Goal: Task Accomplishment & Management: Manage account settings

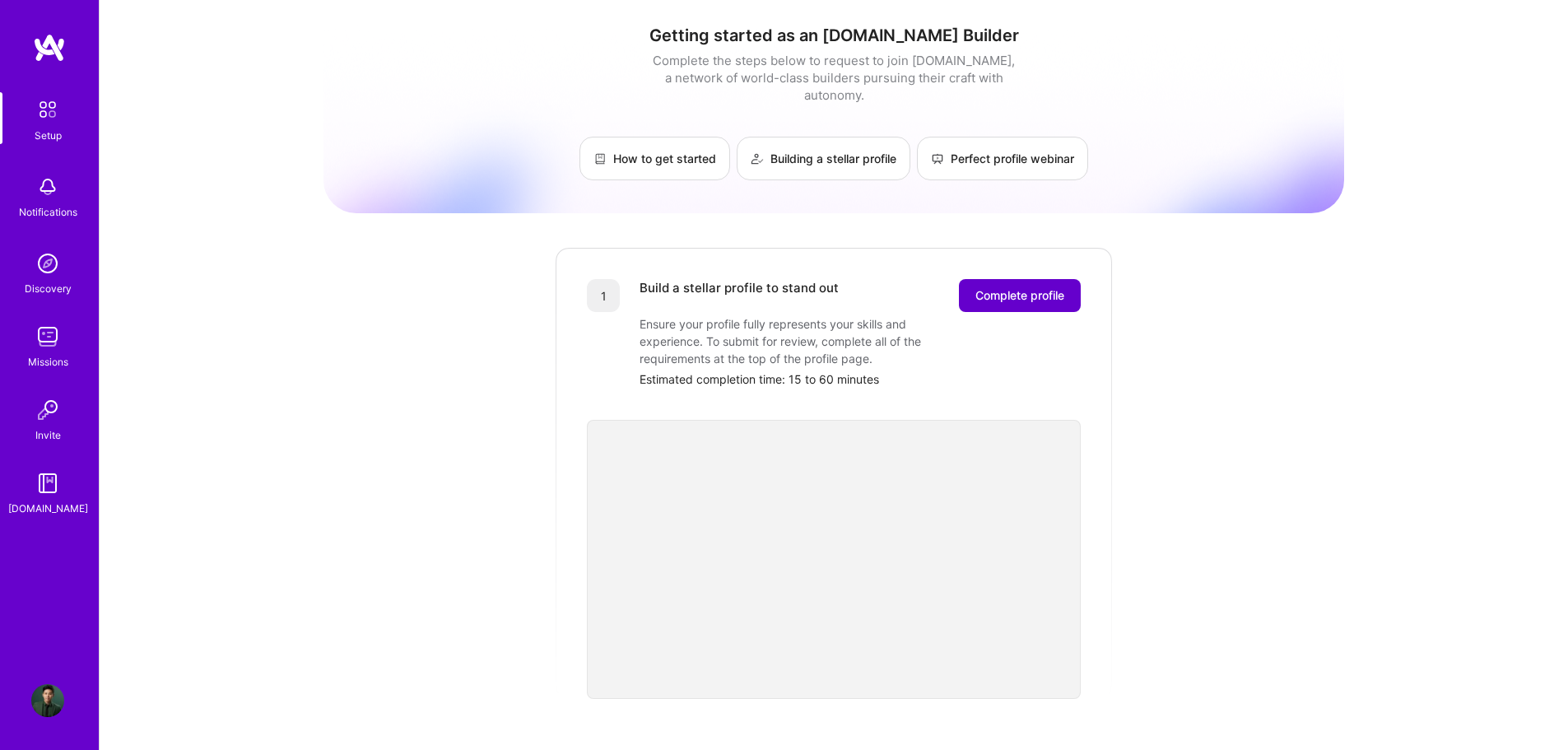
drag, startPoint x: 0, startPoint y: 0, endPoint x: 975, endPoint y: 264, distance: 1010.1
click at [975, 279] on button "Complete profile" at bounding box center [1020, 295] width 122 height 33
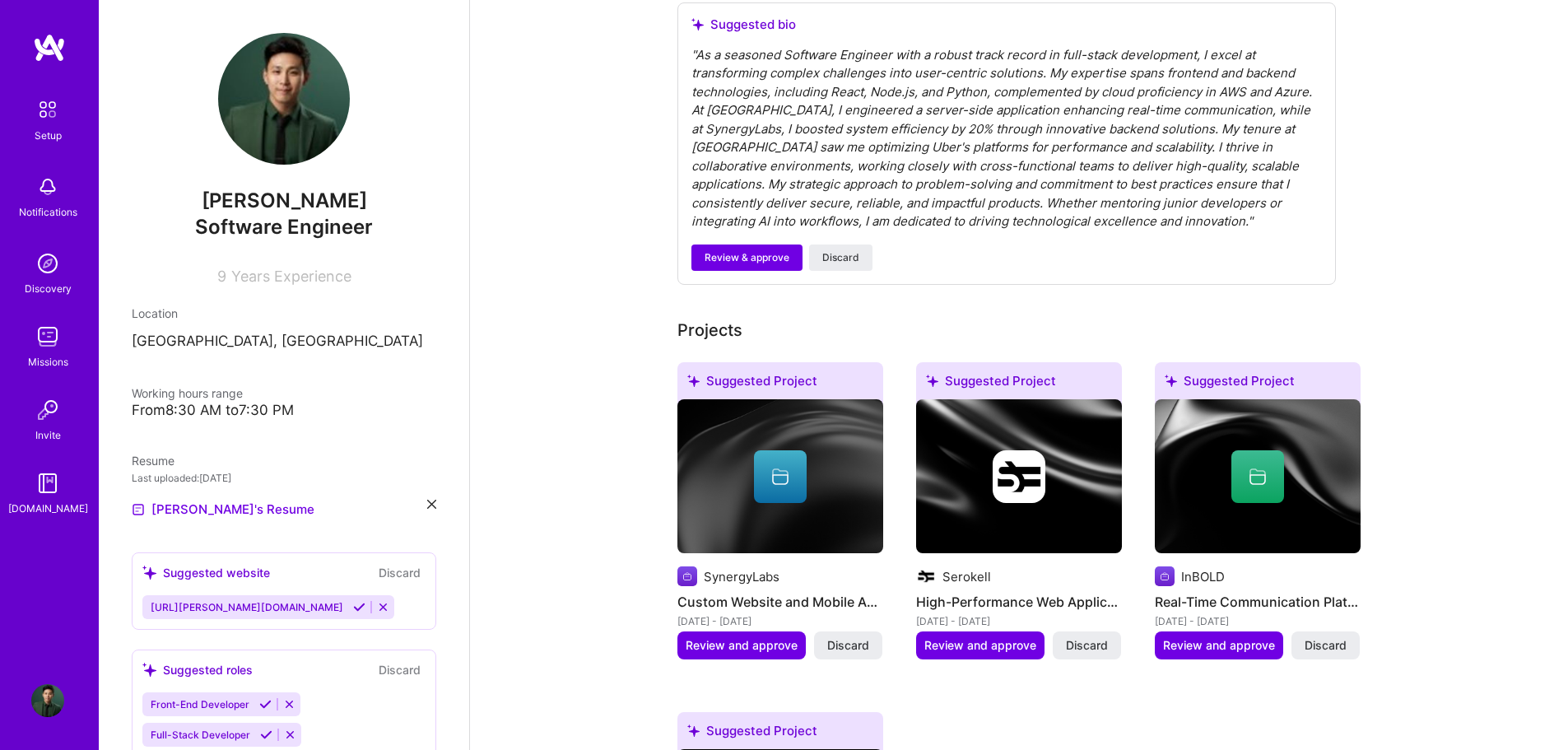
scroll to position [576, 0]
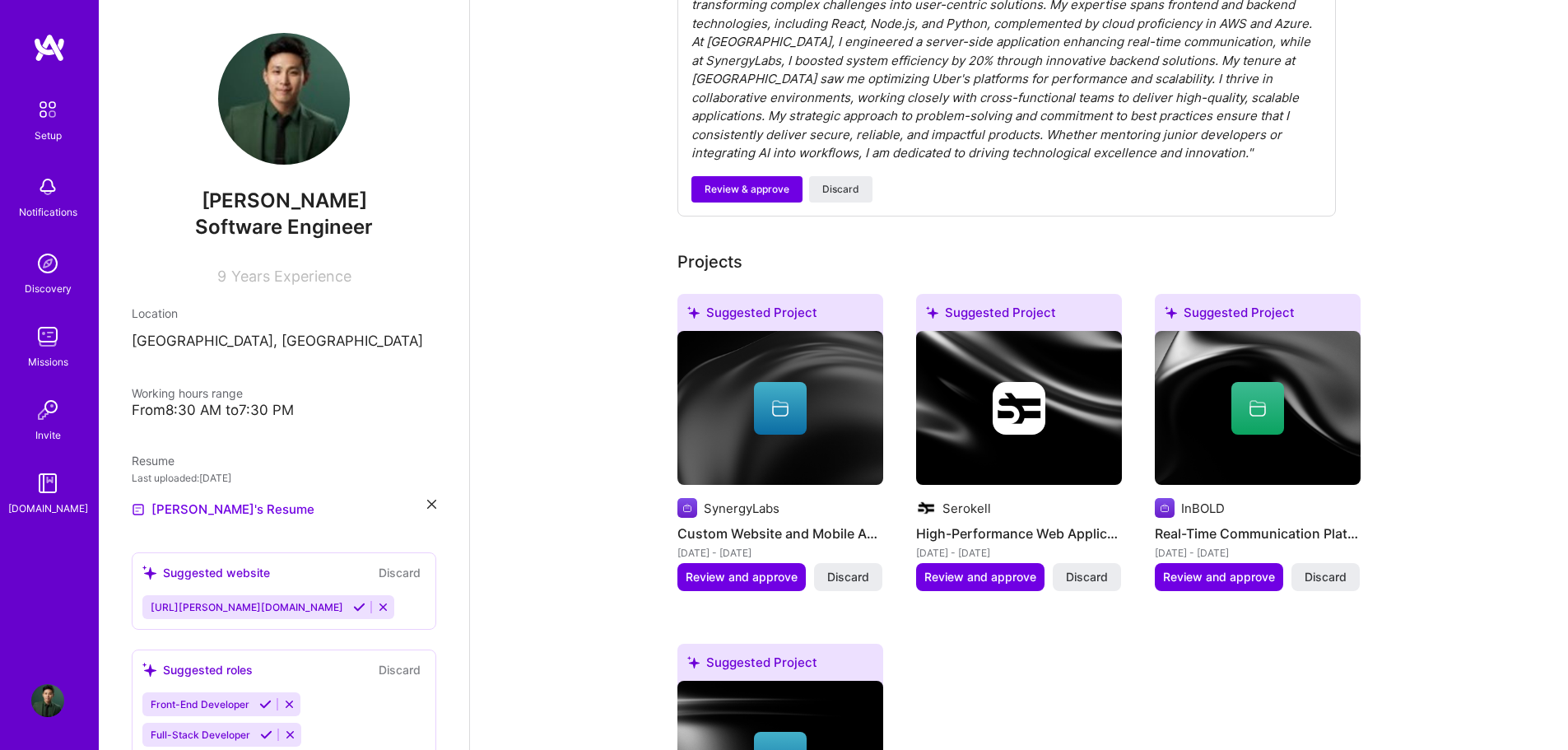
click at [779, 399] on icon at bounding box center [780, 409] width 20 height 20
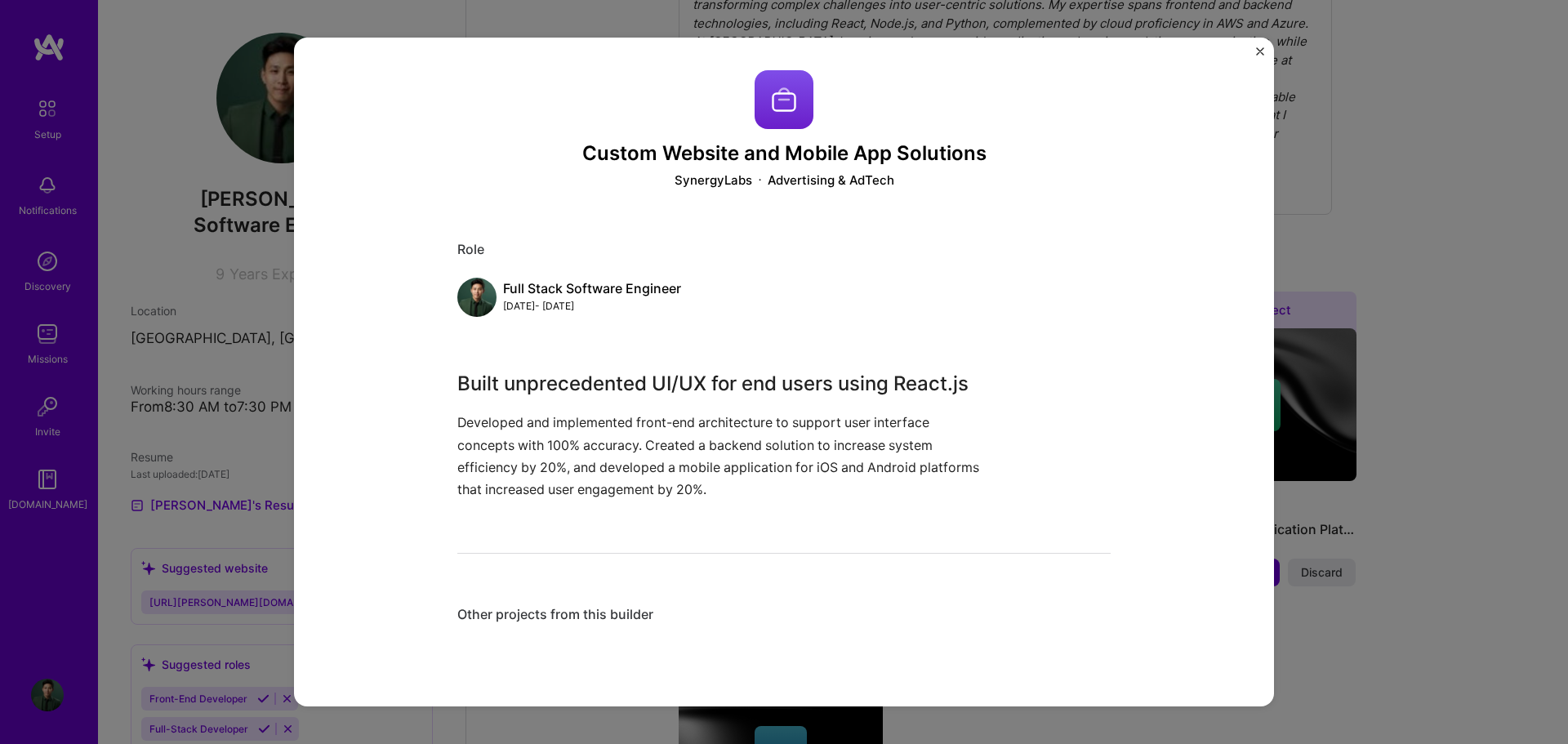
click at [1384, 467] on div "Custom Website and Mobile App Solutions SynergyLabs Advertising & AdTech Role F…" at bounding box center [784, 372] width 1568 height 744
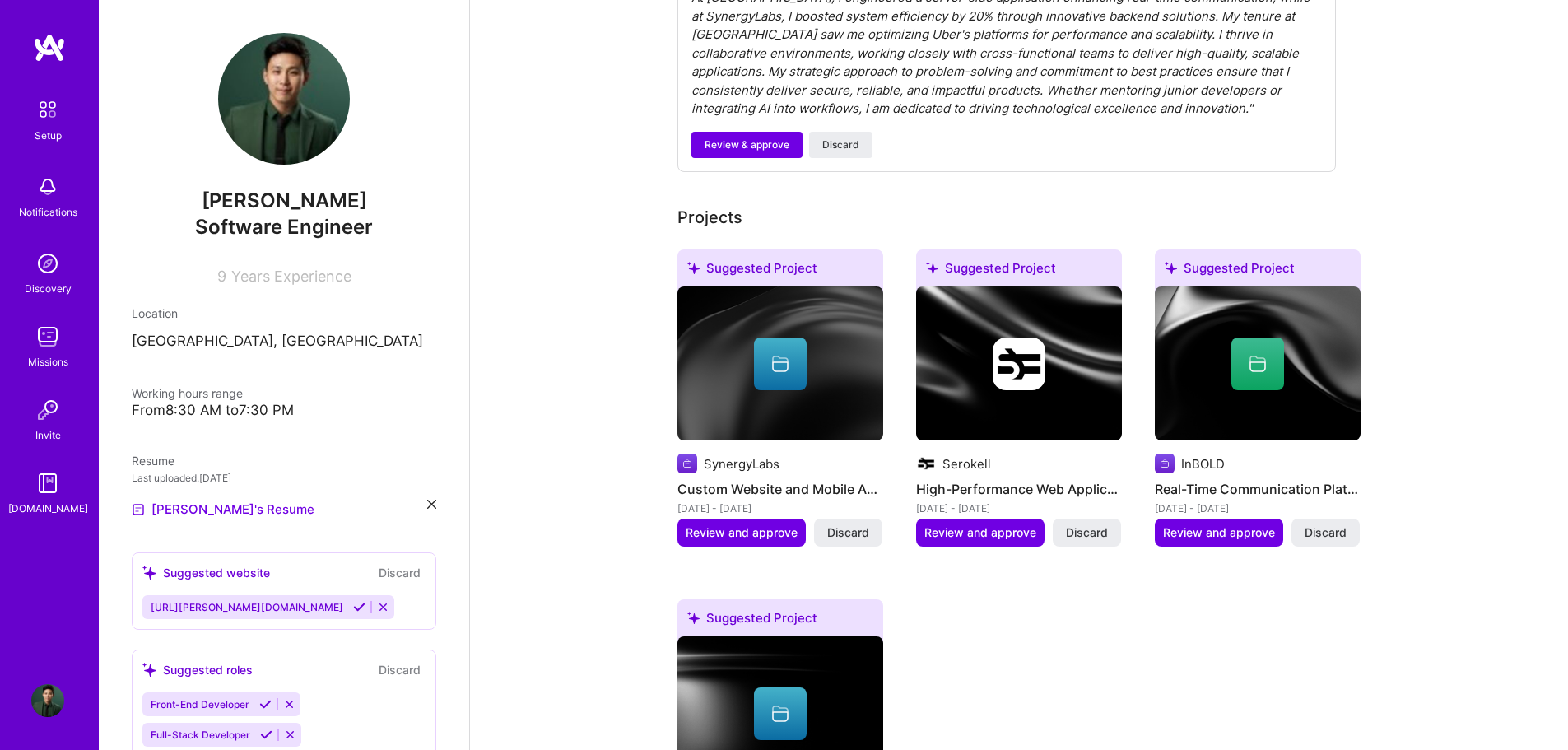
scroll to position [658, 0]
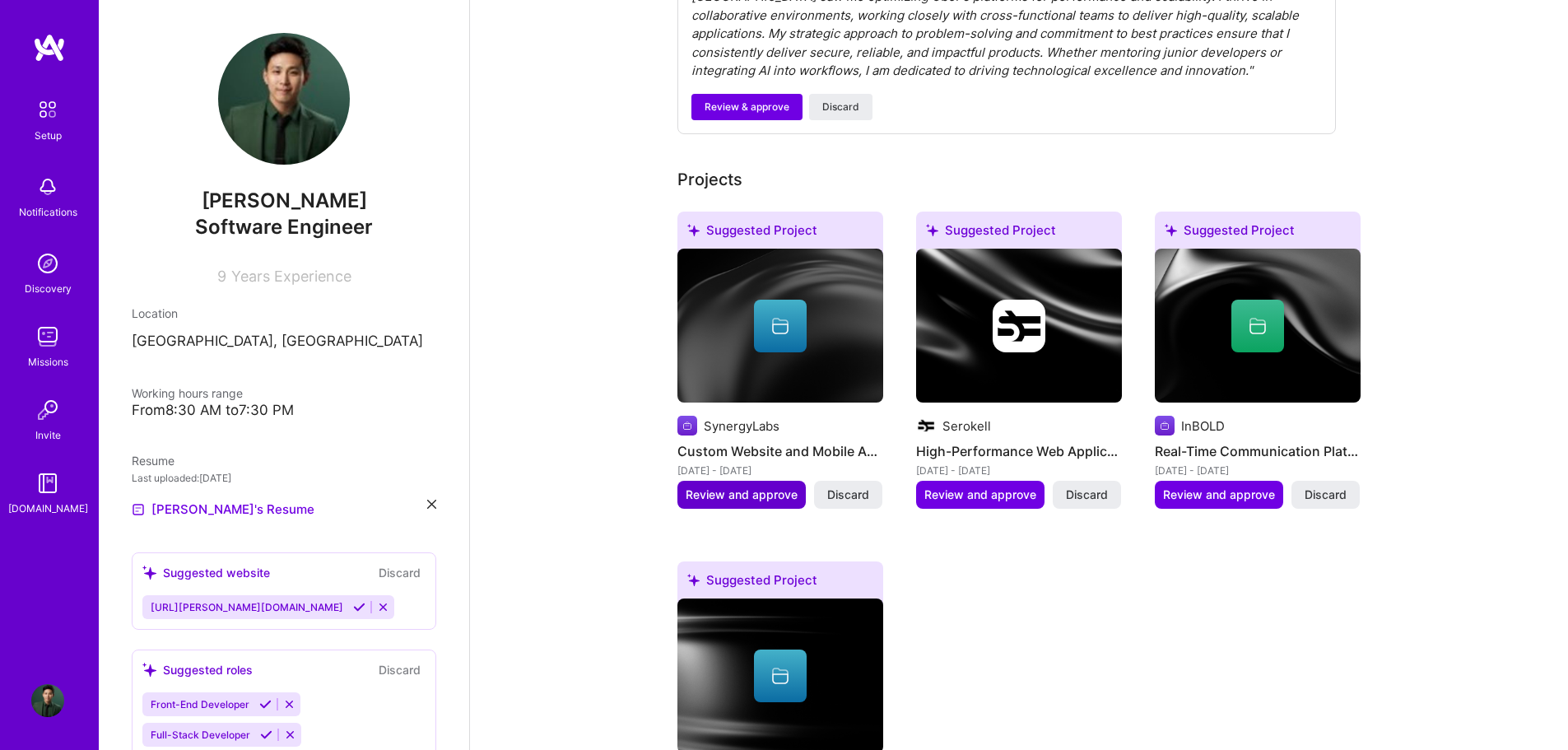
click at [794, 487] on span "Review and approve" at bounding box center [741, 495] width 112 height 16
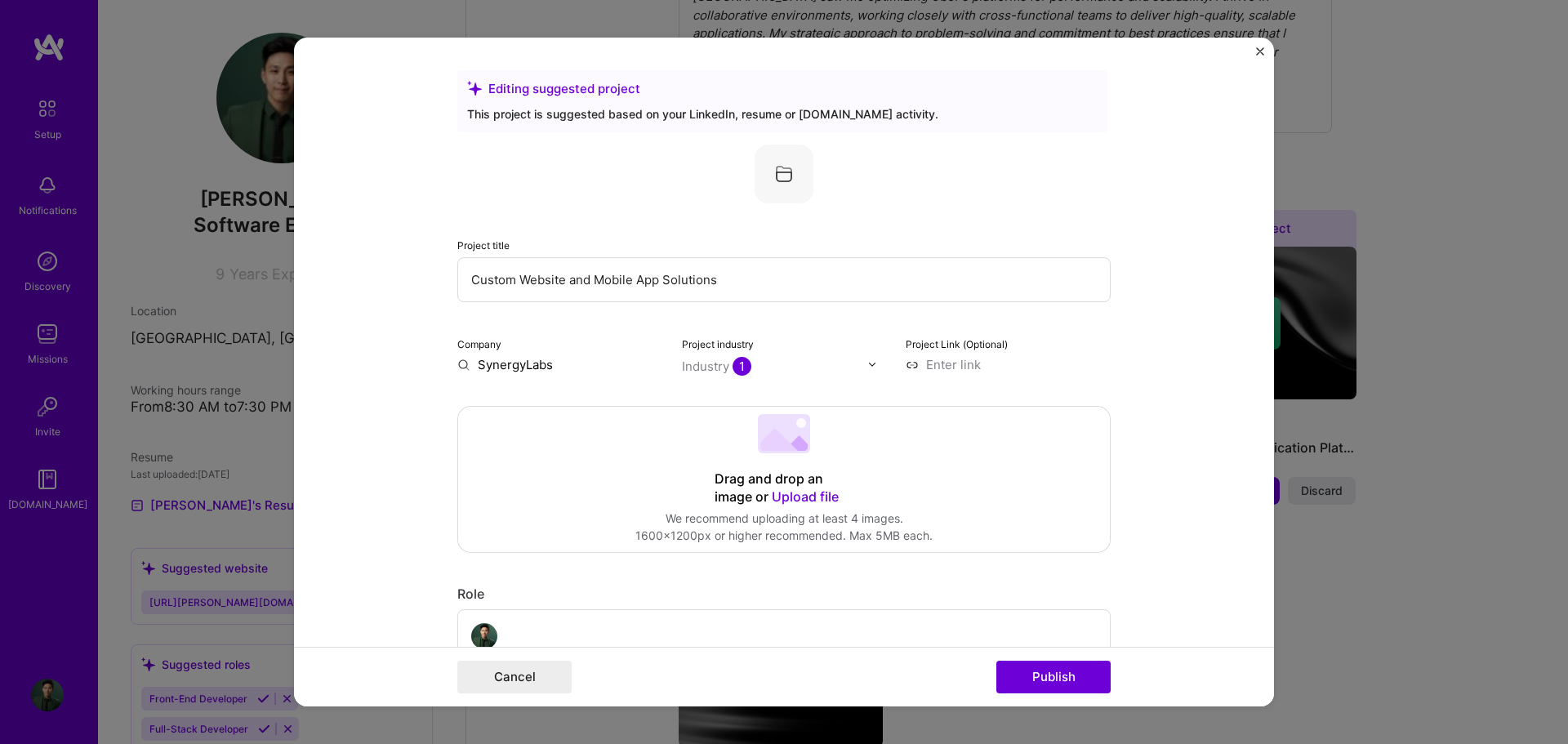
click at [1447, 527] on div "Editing suggested project This project is suggested based on your LinkedIn, res…" at bounding box center [784, 372] width 1568 height 744
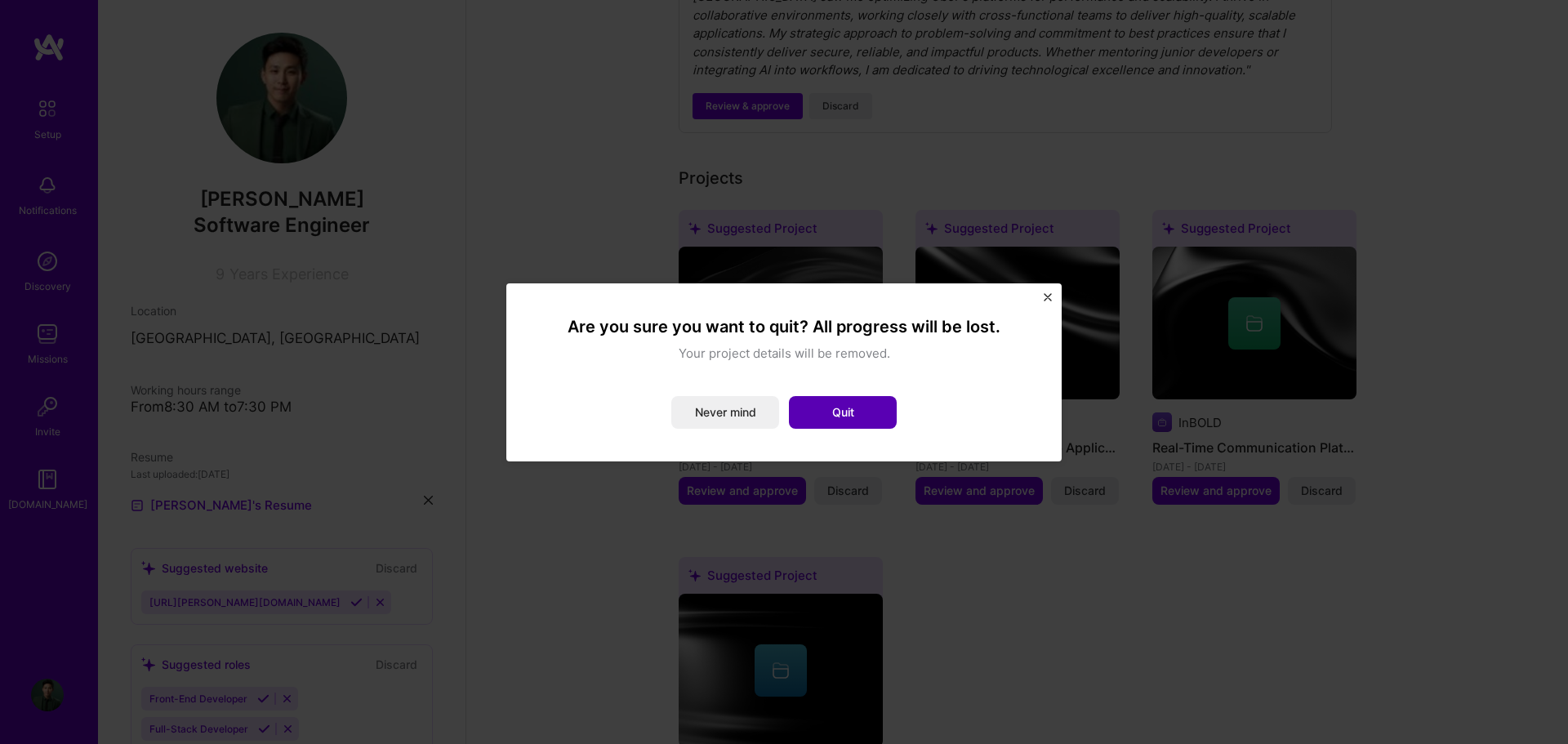
click at [816, 416] on button "Quit" at bounding box center [843, 413] width 108 height 32
